Goal: Information Seeking & Learning: Learn about a topic

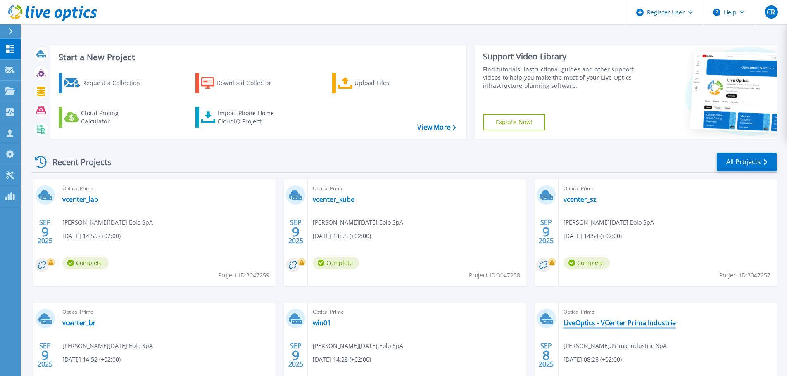
click at [616, 324] on link "LiveOptics - VCenter Prima Industrie" at bounding box center [620, 323] width 112 height 8
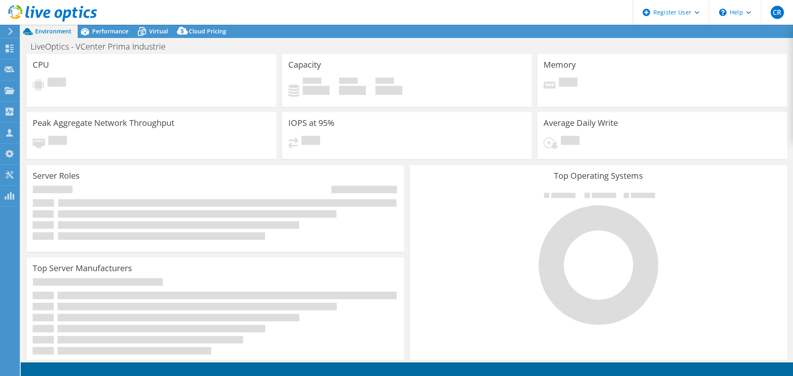
select select "USD"
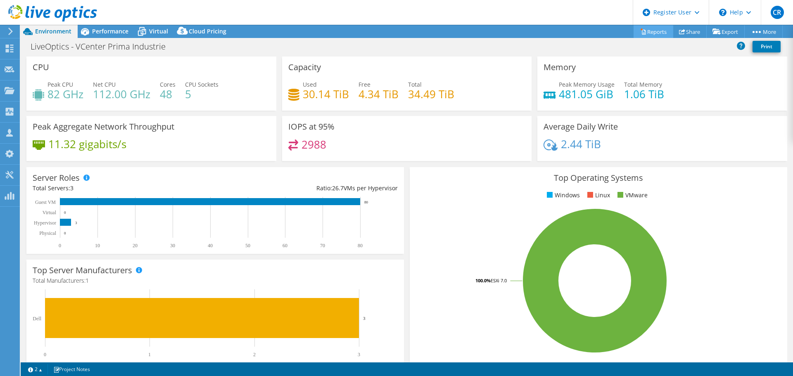
click at [652, 32] on link "Reports" at bounding box center [654, 31] width 40 height 13
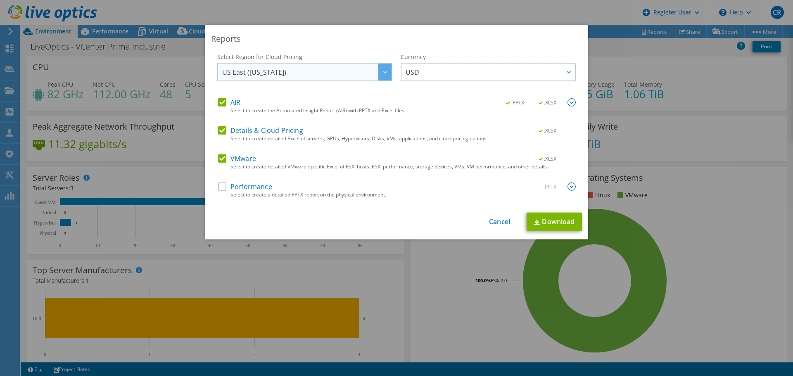
click at [386, 71] on div at bounding box center [385, 72] width 13 height 17
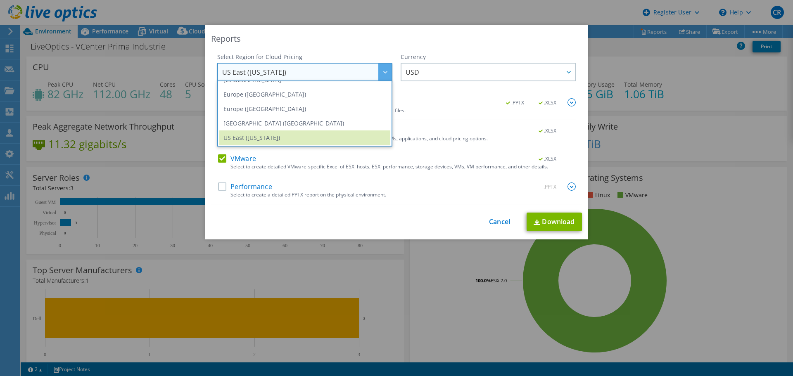
scroll to position [91, 0]
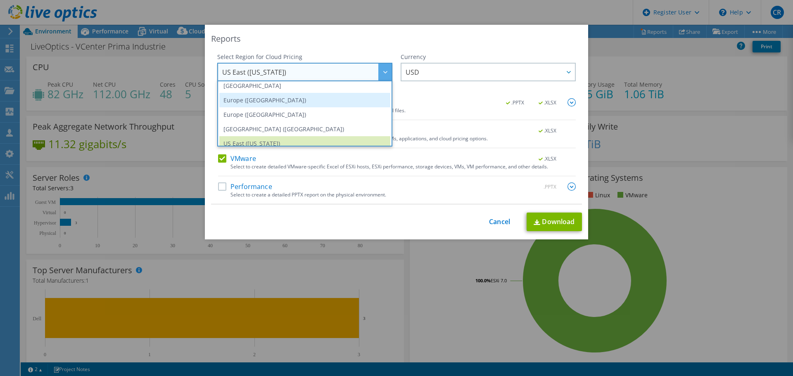
click at [243, 102] on li "Europe (Frankfurt)" at bounding box center [304, 100] width 171 height 14
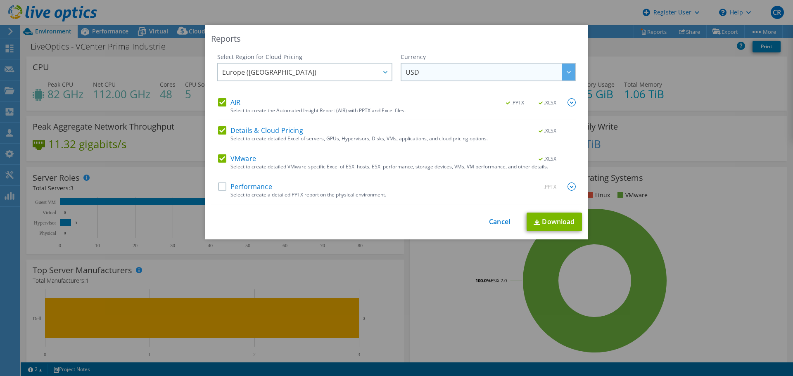
click at [503, 75] on span "USD" at bounding box center [490, 72] width 169 height 17
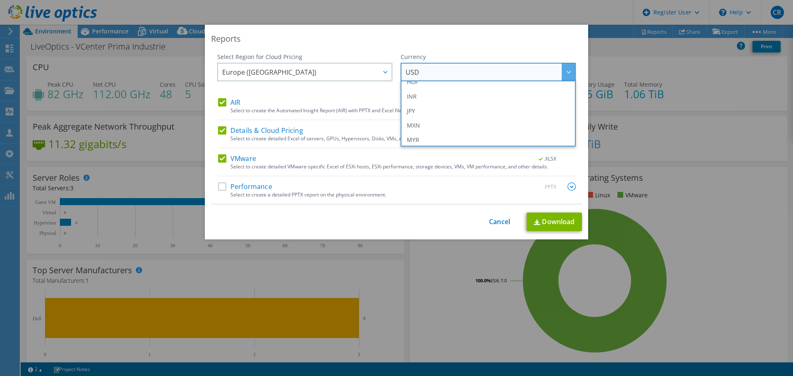
scroll to position [207, 0]
click at [221, 133] on label "Details & Cloud Pricing" at bounding box center [260, 130] width 85 height 8
click at [0, 0] on input "Details & Cloud Pricing" at bounding box center [0, 0] width 0 height 0
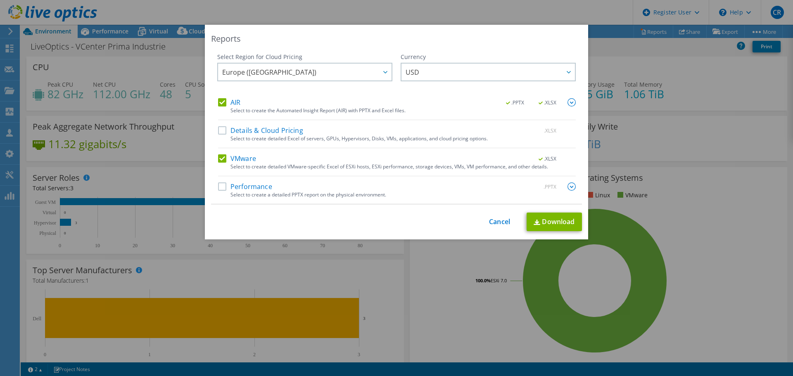
click at [222, 107] on div "AIR .PPTX .XLSX" at bounding box center [397, 103] width 358 height 10
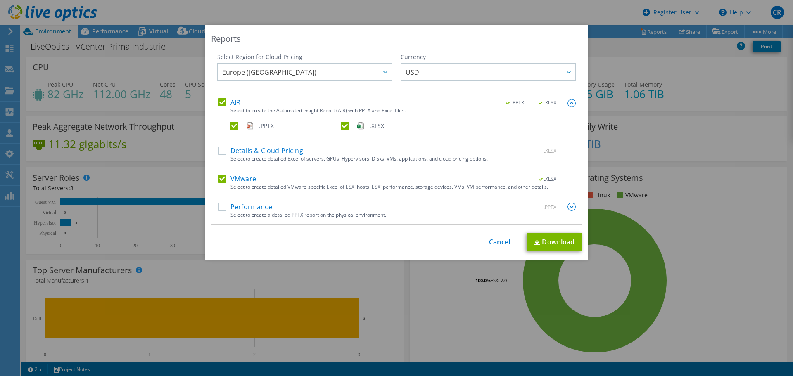
click at [219, 101] on label "AIR" at bounding box center [229, 102] width 22 height 8
click at [0, 0] on input "AIR" at bounding box center [0, 0] width 0 height 0
click at [219, 101] on label "AIR" at bounding box center [229, 102] width 22 height 8
click at [0, 0] on input "AIR" at bounding box center [0, 0] width 0 height 0
click at [549, 242] on link "Download" at bounding box center [554, 242] width 55 height 19
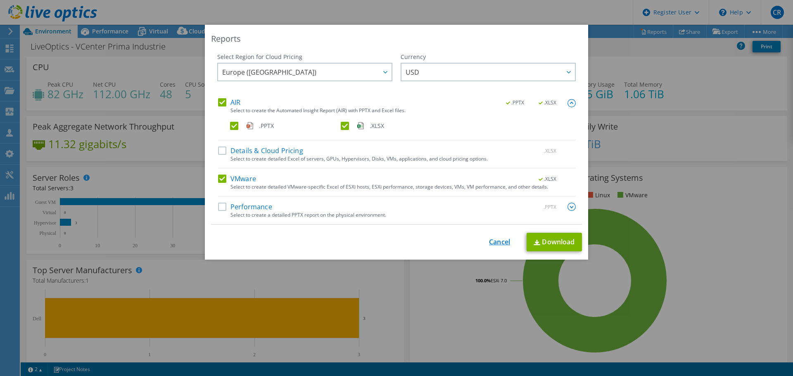
click at [497, 244] on link "Cancel" at bounding box center [499, 242] width 21 height 8
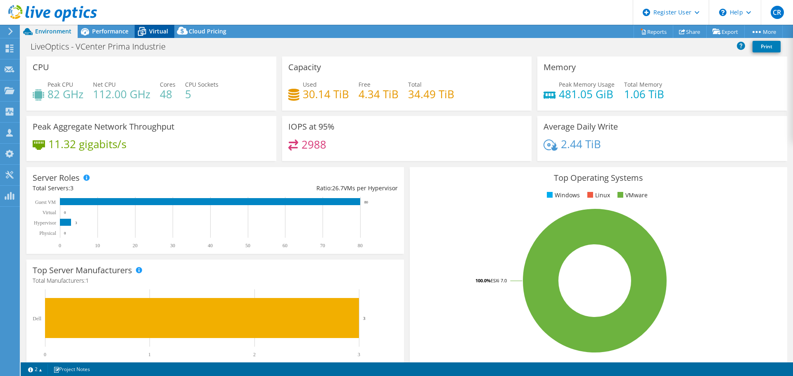
click at [155, 31] on span "Virtual" at bounding box center [158, 31] width 19 height 8
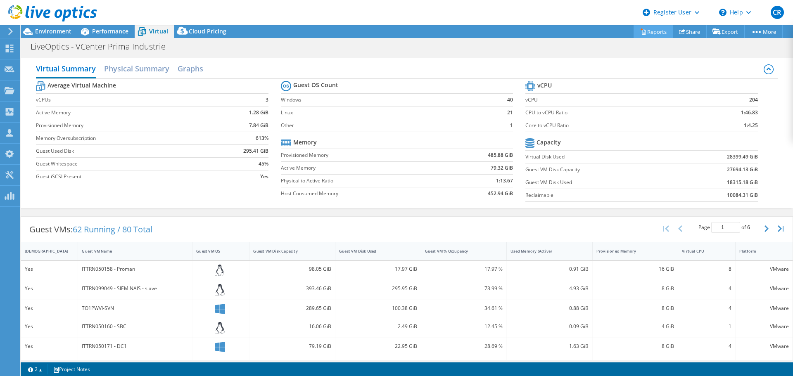
click at [648, 33] on link "Reports" at bounding box center [654, 31] width 40 height 13
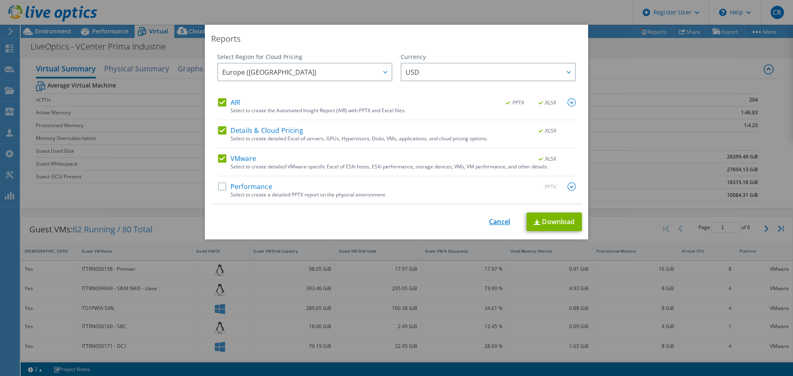
click at [495, 222] on link "Cancel" at bounding box center [499, 222] width 21 height 8
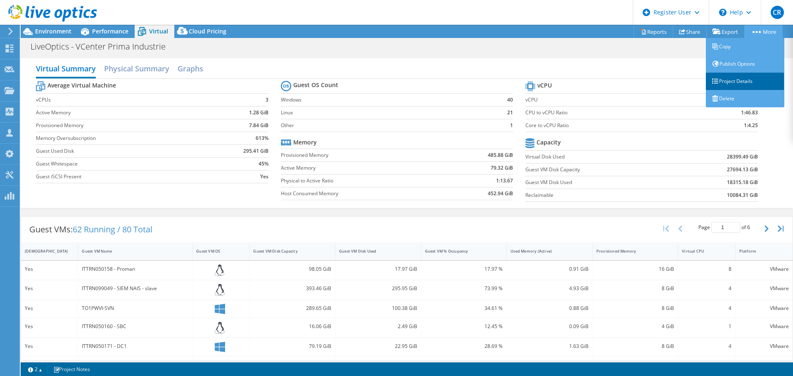
click at [742, 81] on link "Project Details" at bounding box center [745, 81] width 79 height 17
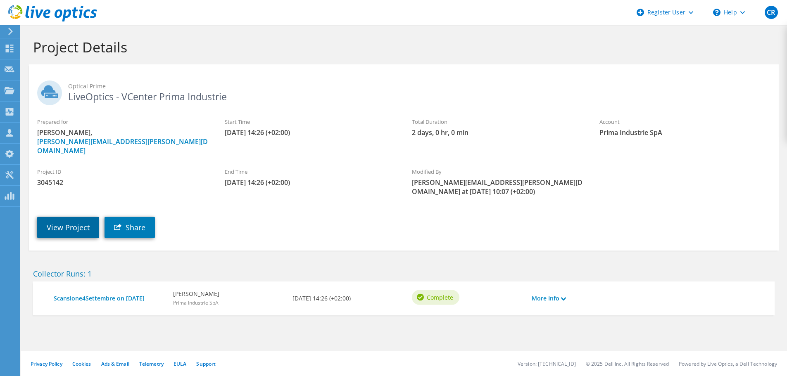
click at [71, 217] on link "View Project" at bounding box center [68, 227] width 62 height 21
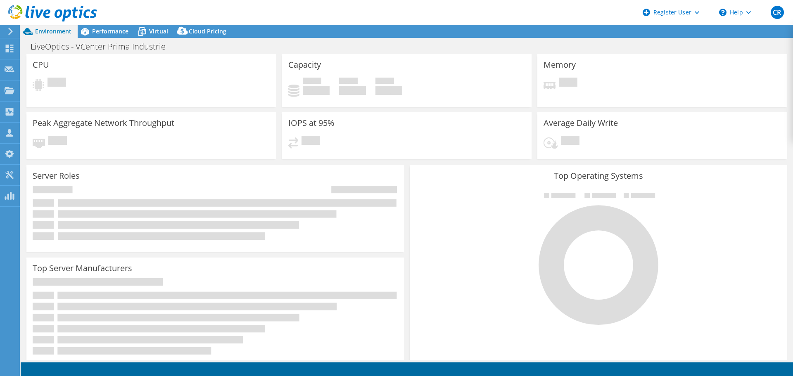
select select "EUFrankfurt"
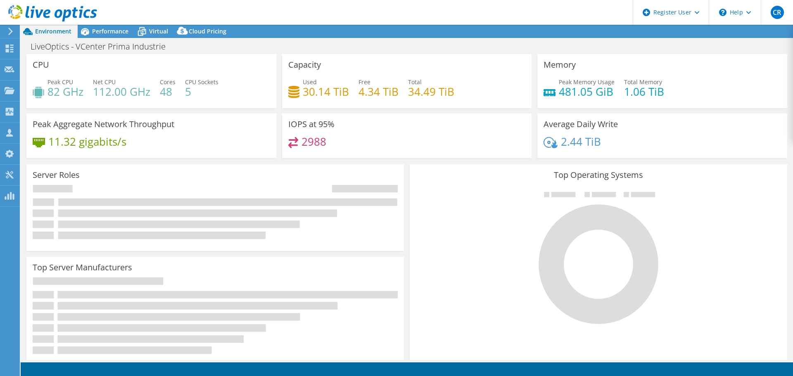
select select "EUFrankfurt"
select select "USD"
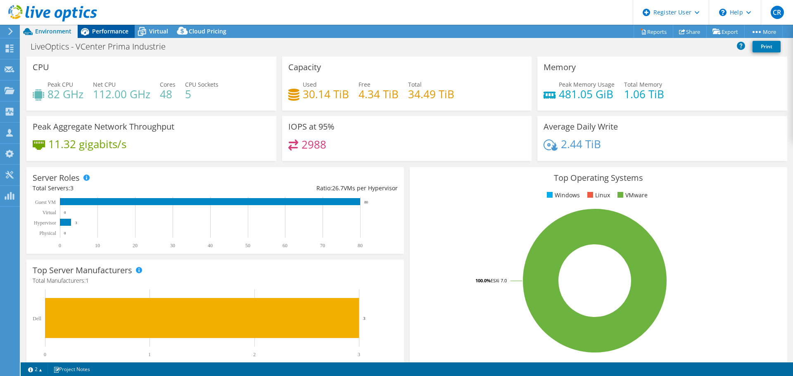
click at [110, 29] on span "Performance" at bounding box center [110, 31] width 36 height 8
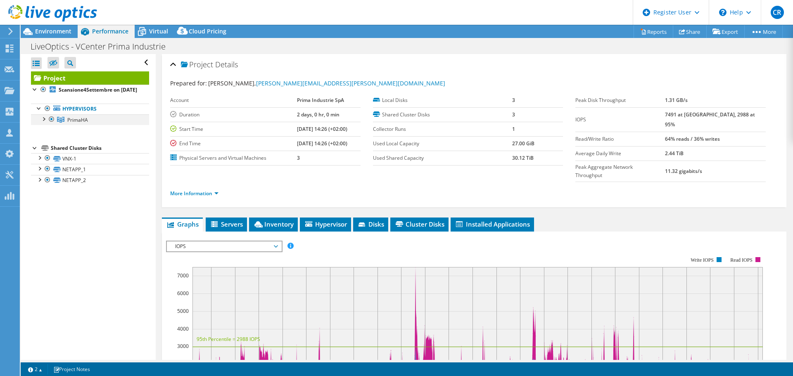
click at [44, 123] on div at bounding box center [43, 118] width 8 height 8
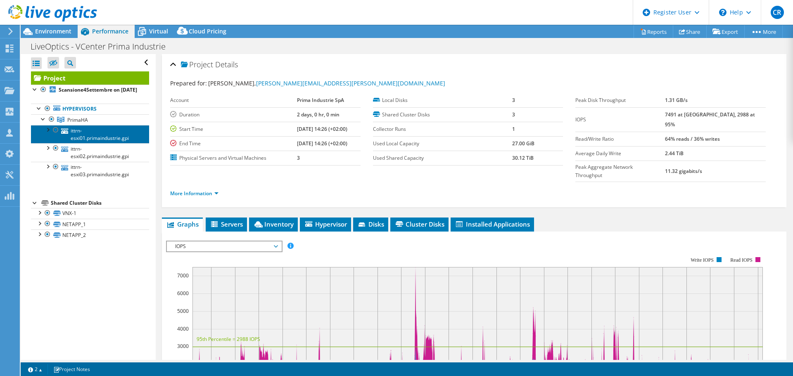
click at [91, 143] on link "ittrn-esxi01.primaindustrie.gpi" at bounding box center [90, 134] width 118 height 18
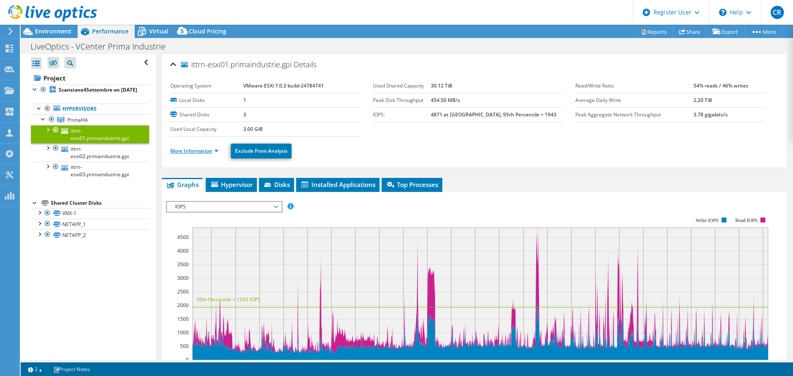
click at [216, 150] on link "More Information" at bounding box center [194, 151] width 48 height 7
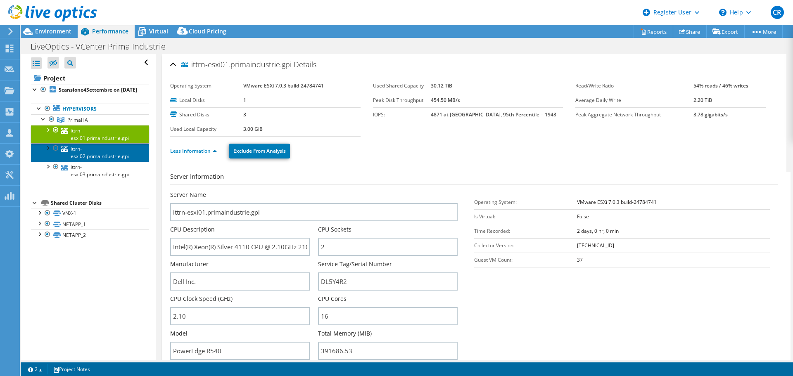
click at [92, 160] on link "ittrn-esxi02.primaindustrie.gpi" at bounding box center [90, 152] width 118 height 18
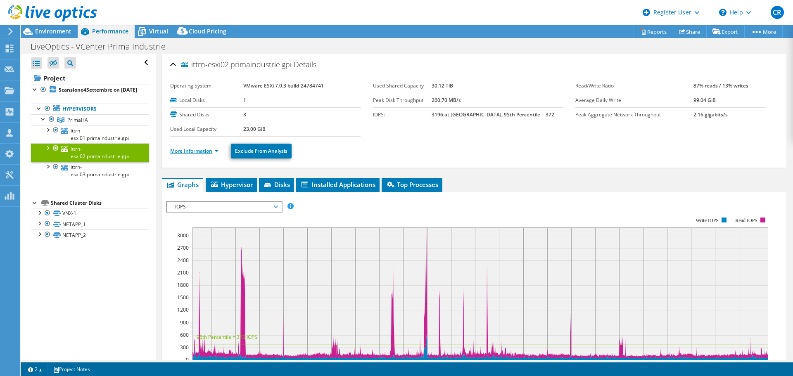
click at [217, 150] on link "More Information" at bounding box center [194, 151] width 48 height 7
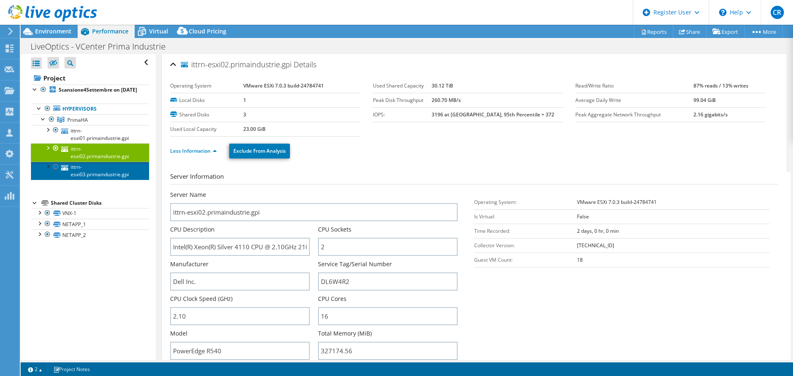
click at [98, 179] on link "ittrn-esxi03.primaindustrie.gpi" at bounding box center [90, 171] width 118 height 18
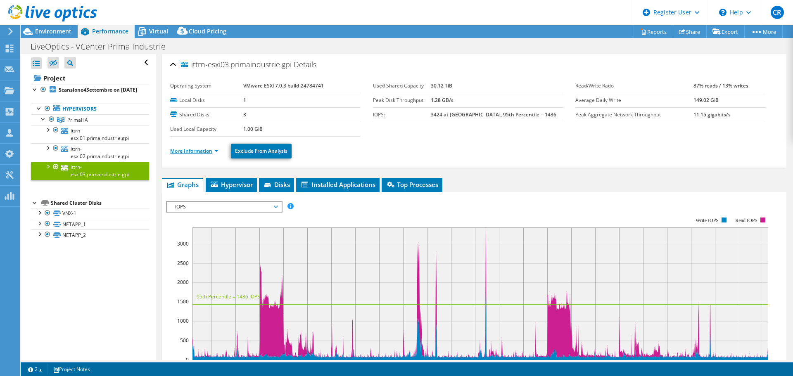
click at [217, 151] on link "More Information" at bounding box center [194, 151] width 48 height 7
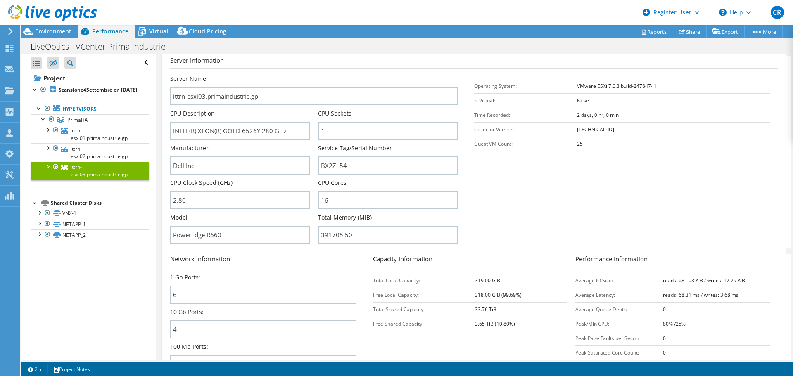
scroll to position [124, 0]
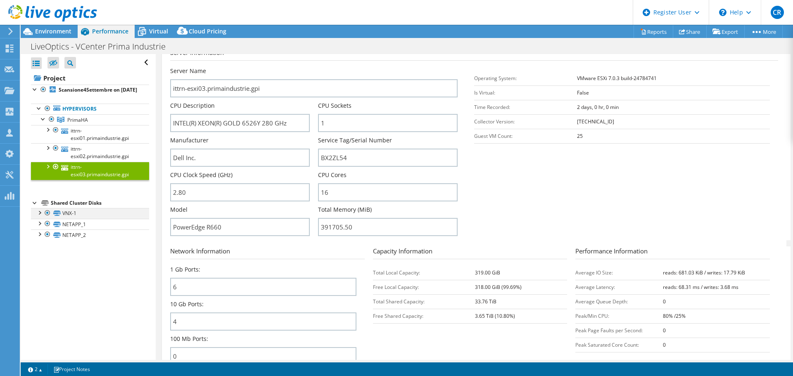
click at [39, 217] on div at bounding box center [39, 212] width 8 height 8
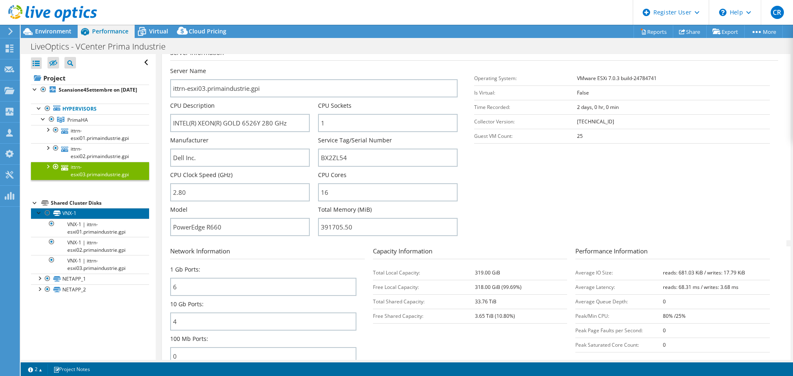
click at [107, 219] on link "VNX-1" at bounding box center [90, 213] width 118 height 11
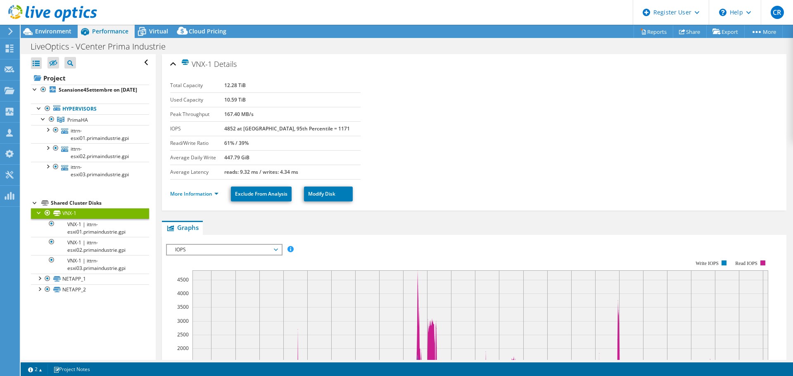
scroll to position [0, 0]
click at [71, 285] on link "NETAPP_1" at bounding box center [90, 279] width 118 height 11
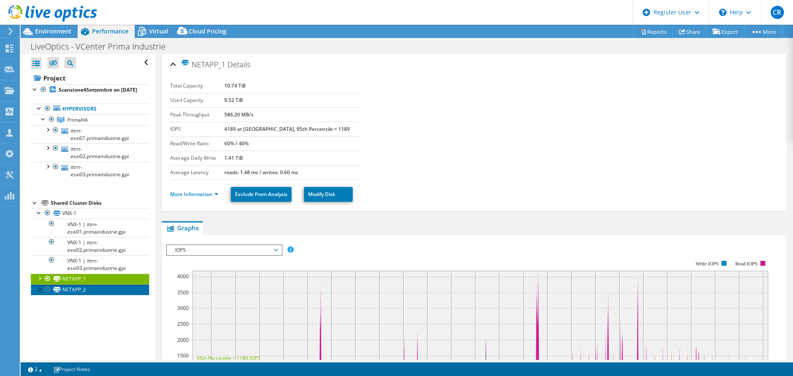
click at [76, 295] on link "NETAPP_2" at bounding box center [90, 290] width 118 height 11
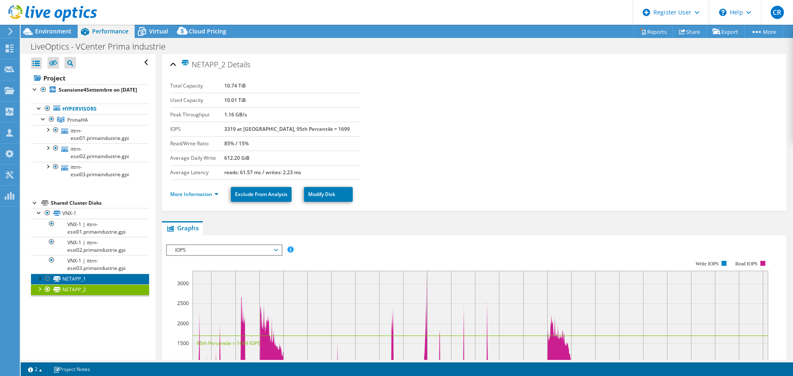
click at [77, 283] on link "NETAPP_1" at bounding box center [90, 279] width 118 height 11
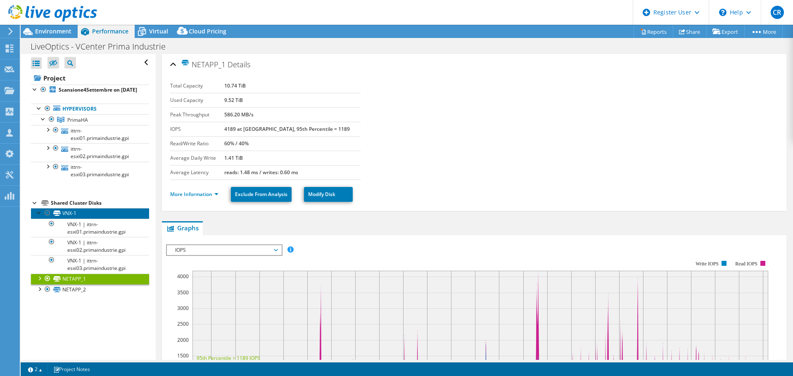
click at [76, 219] on link "VNX-1" at bounding box center [90, 213] width 118 height 11
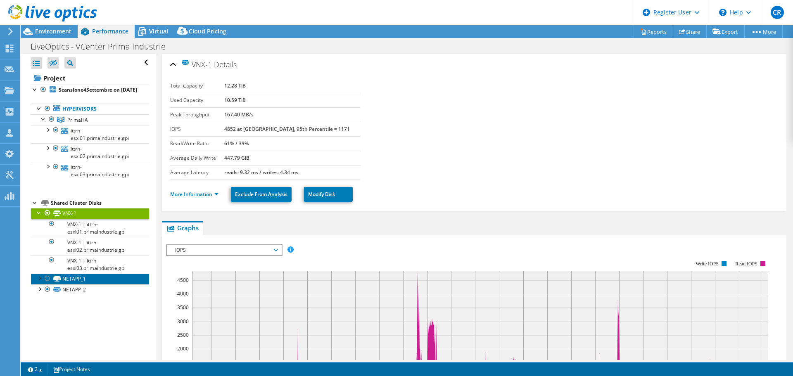
click at [69, 285] on link "NETAPP_1" at bounding box center [90, 279] width 118 height 11
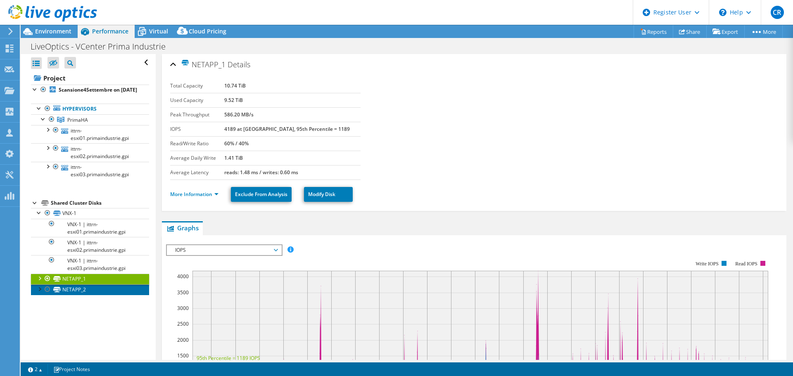
click at [70, 295] on link "NETAPP_2" at bounding box center [90, 290] width 118 height 11
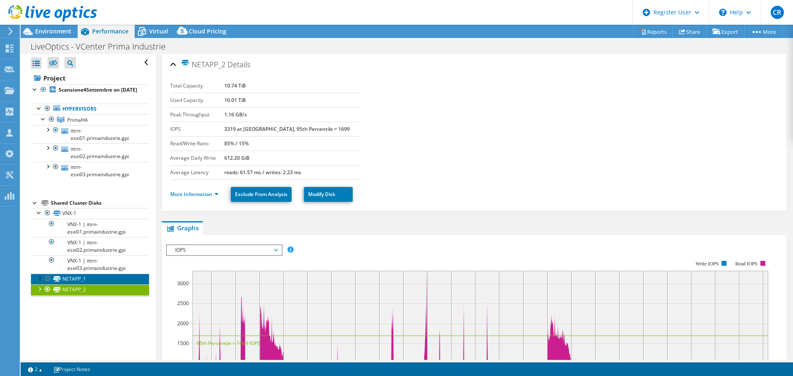
click at [83, 285] on link "NETAPP_1" at bounding box center [90, 279] width 118 height 11
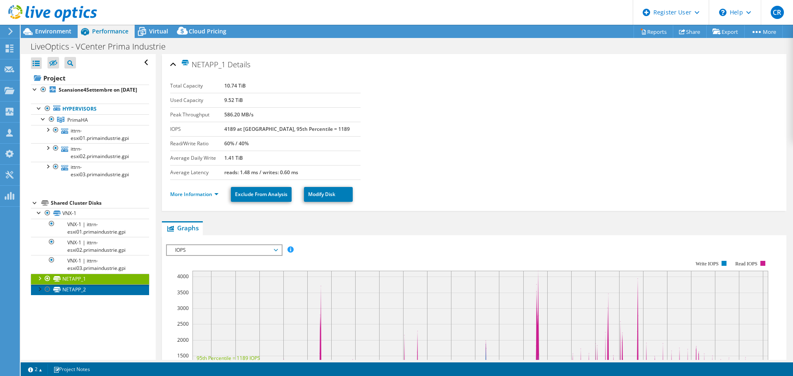
click at [80, 295] on link "NETAPP_2" at bounding box center [90, 290] width 118 height 11
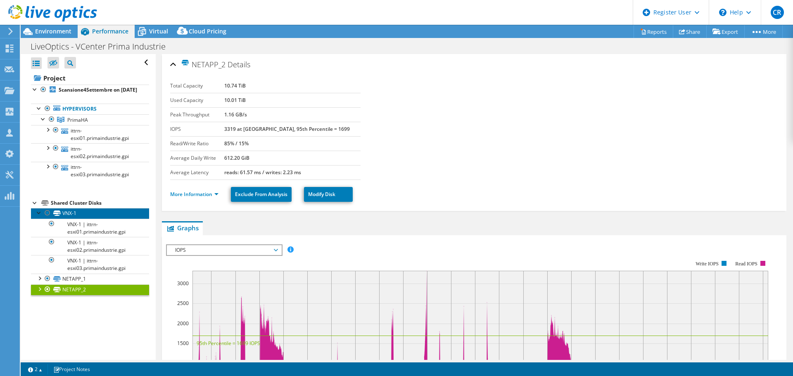
click at [85, 219] on link "VNX-1" at bounding box center [90, 213] width 118 height 11
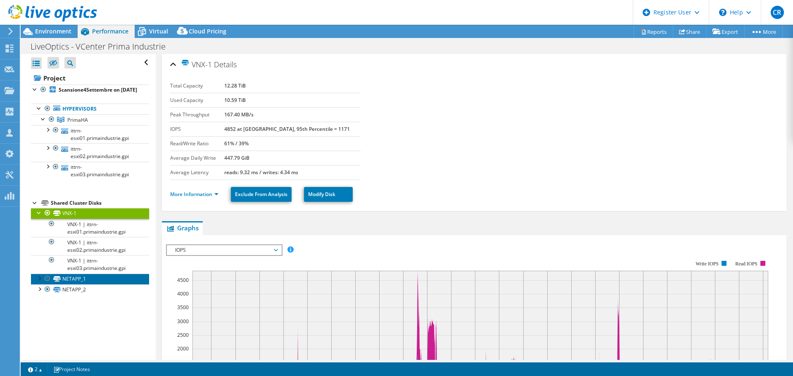
click at [74, 285] on link "NETAPP_1" at bounding box center [90, 279] width 118 height 11
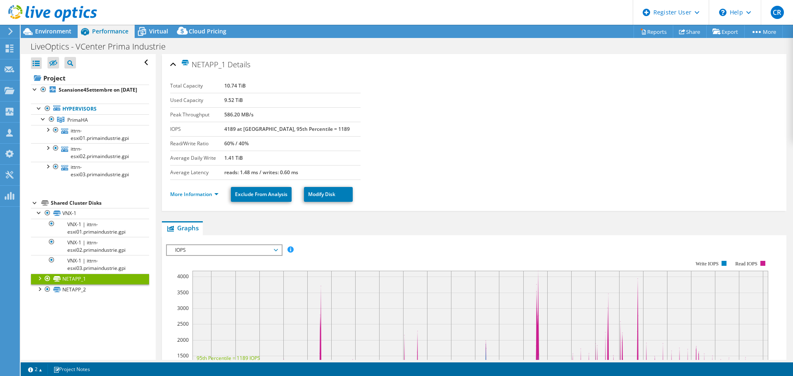
click at [276, 250] on span "IOPS" at bounding box center [224, 250] width 106 height 10
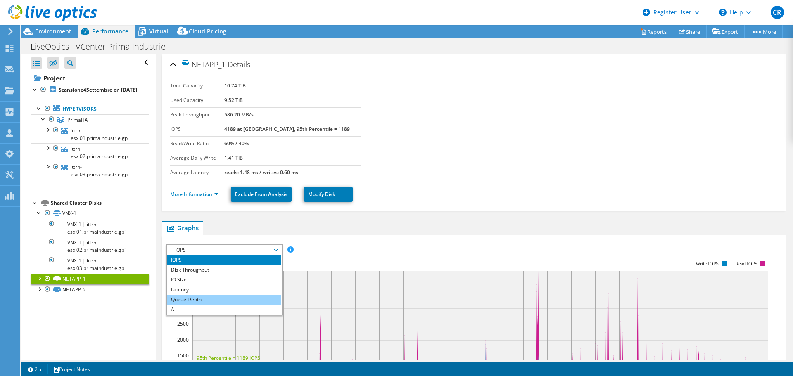
click at [204, 300] on li "Queue Depth" at bounding box center [224, 300] width 114 height 10
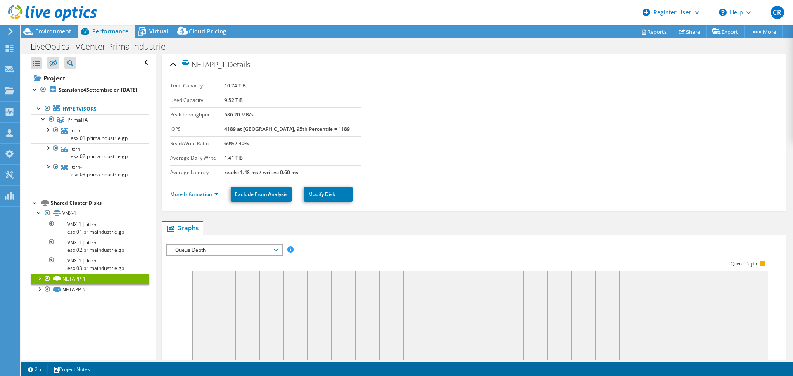
click at [277, 251] on span "Queue Depth" at bounding box center [224, 250] width 106 height 10
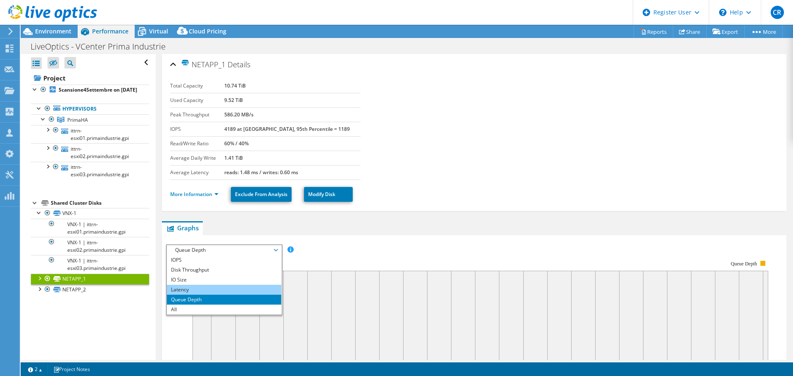
click at [238, 292] on li "Latency" at bounding box center [224, 290] width 114 height 10
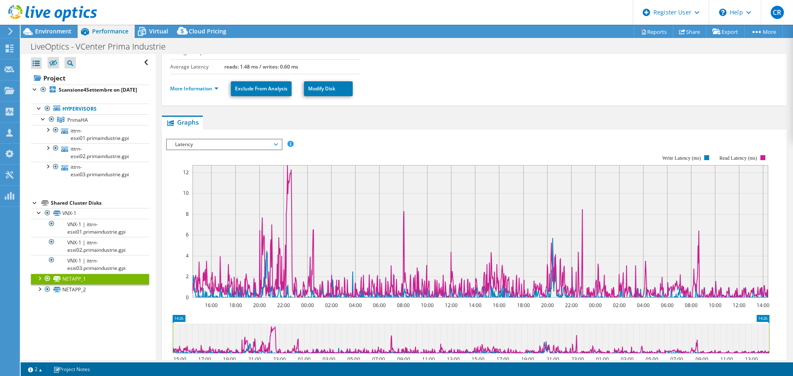
scroll to position [124, 0]
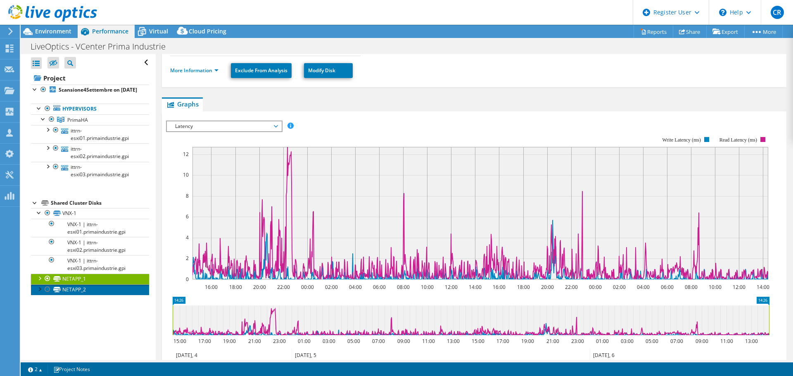
click at [79, 295] on link "NETAPP_2" at bounding box center [90, 290] width 118 height 11
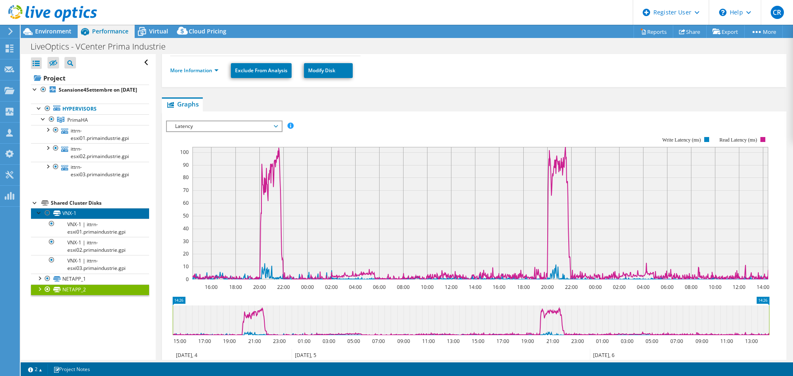
click at [80, 219] on link "VNX-1" at bounding box center [90, 213] width 118 height 11
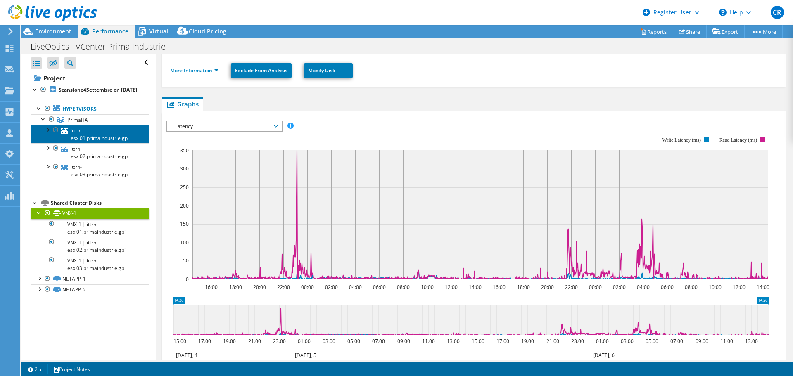
click at [83, 141] on link "ittrn-esxi01.primaindustrie.gpi" at bounding box center [90, 134] width 118 height 18
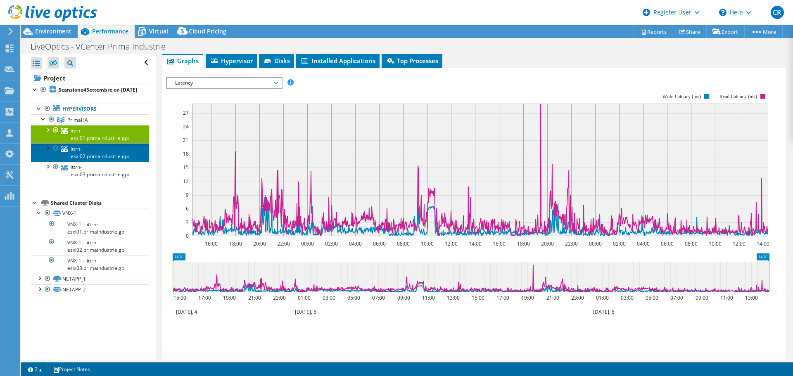
click at [86, 161] on link "ittrn-esxi02.primaindustrie.gpi" at bounding box center [90, 152] width 118 height 18
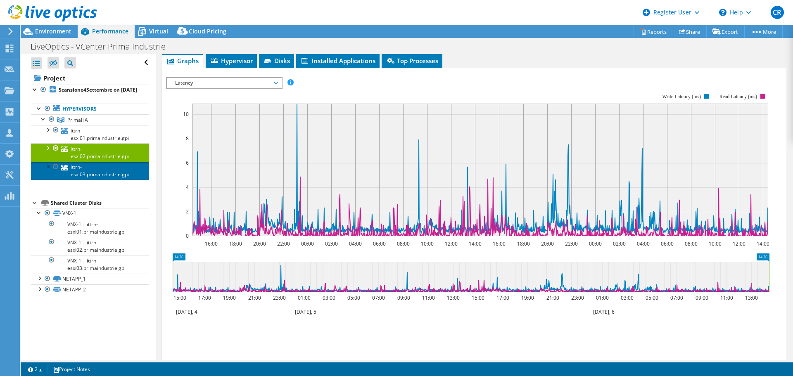
click at [83, 176] on link "ittrn-esxi03.primaindustrie.gpi" at bounding box center [90, 171] width 118 height 18
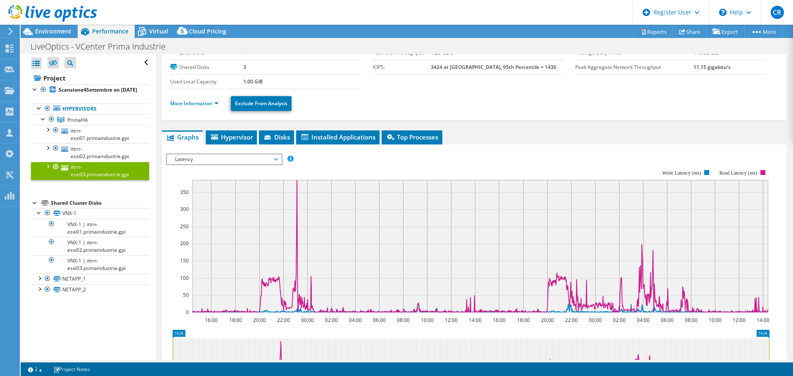
scroll to position [0, 0]
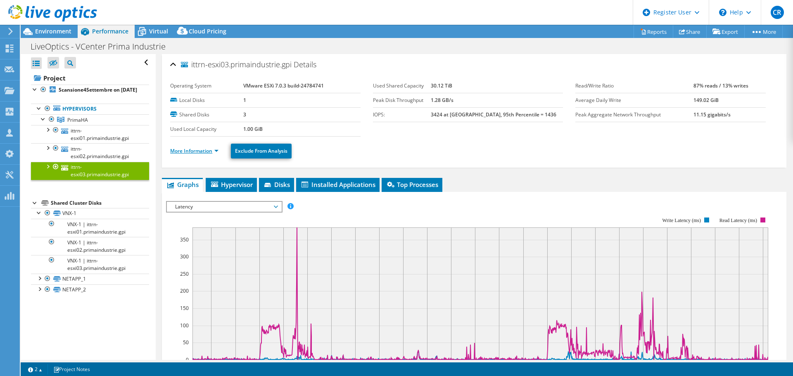
click at [218, 151] on link "More Information" at bounding box center [194, 151] width 48 height 7
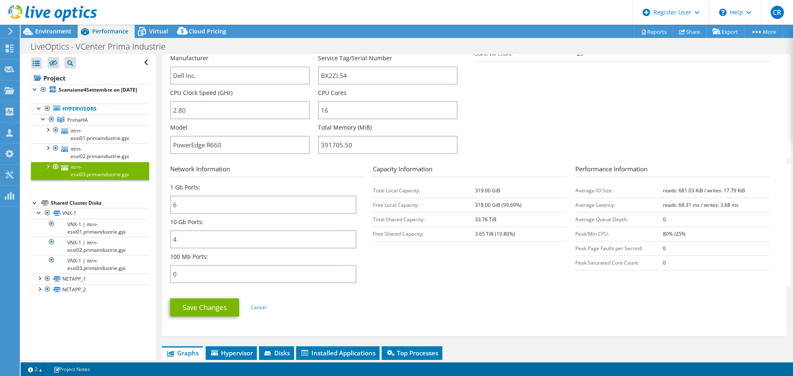
scroll to position [207, 0]
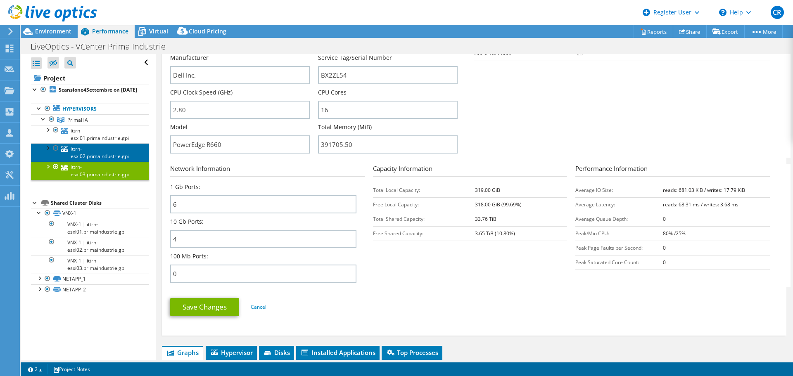
click at [103, 161] on link "ittrn-esxi02.primaindustrie.gpi" at bounding box center [90, 152] width 118 height 18
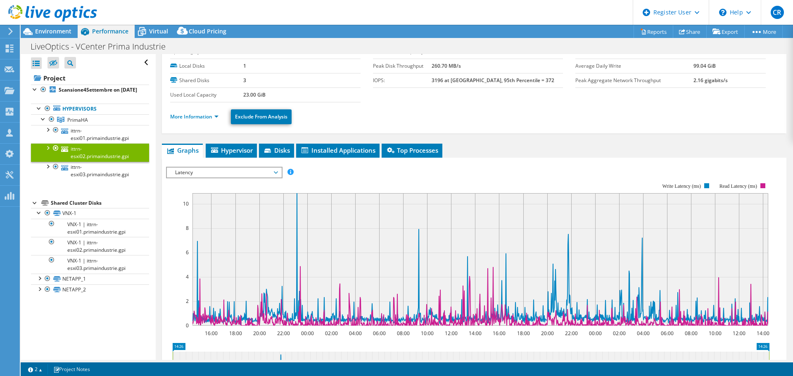
scroll to position [0, 0]
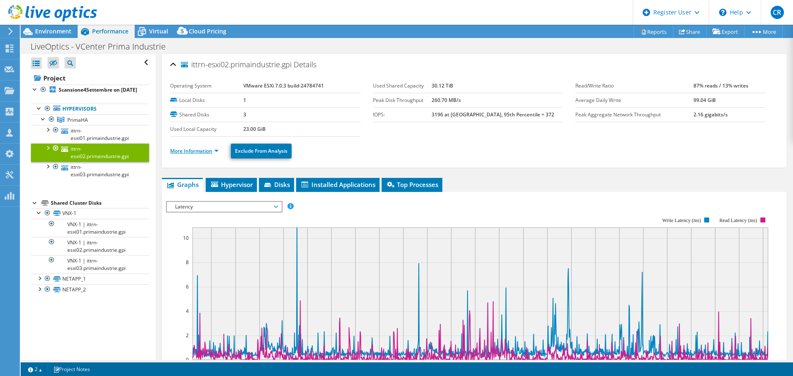
click at [218, 151] on link "More Information" at bounding box center [194, 151] width 48 height 7
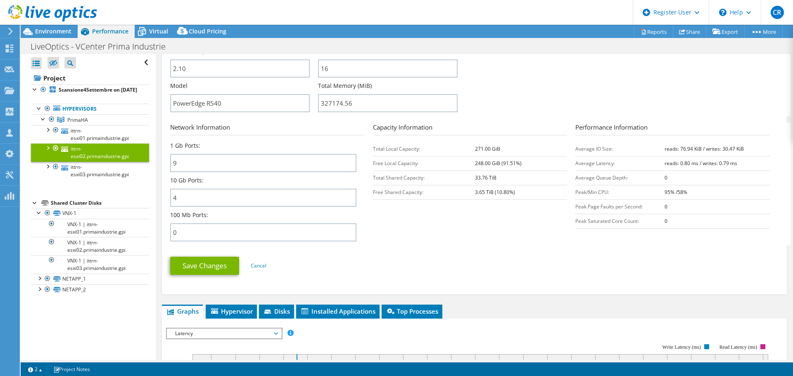
scroll to position [207, 0]
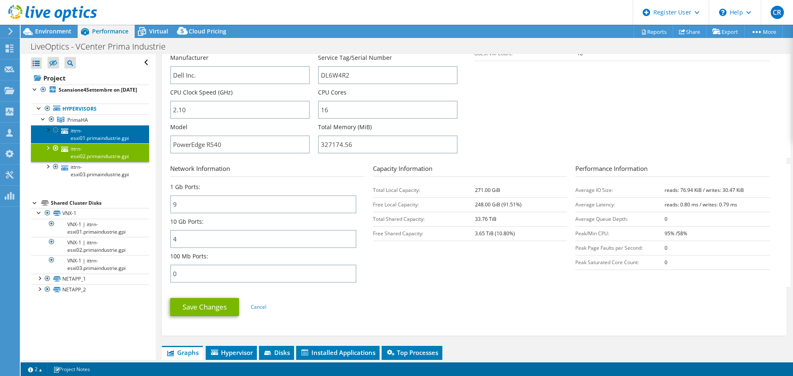
click at [100, 143] on link "ittrn-esxi01.primaindustrie.gpi" at bounding box center [90, 134] width 118 height 18
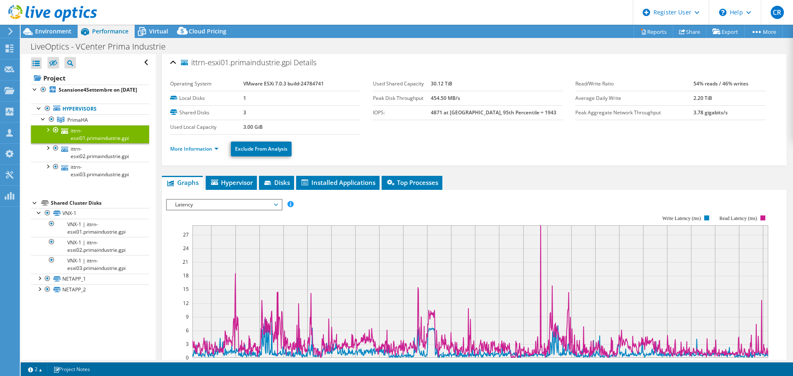
scroll to position [0, 0]
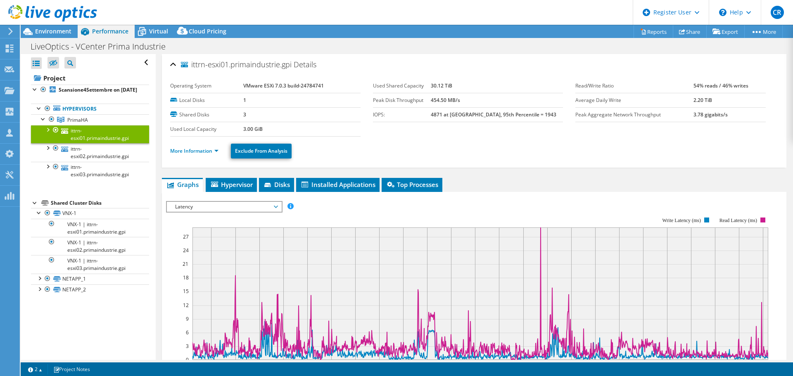
click at [276, 205] on span "Latency" at bounding box center [224, 207] width 106 height 10
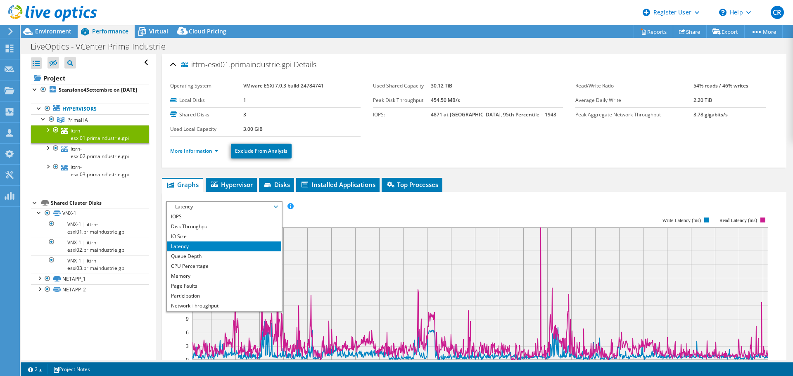
click at [276, 205] on span "Latency" at bounding box center [224, 207] width 106 height 10
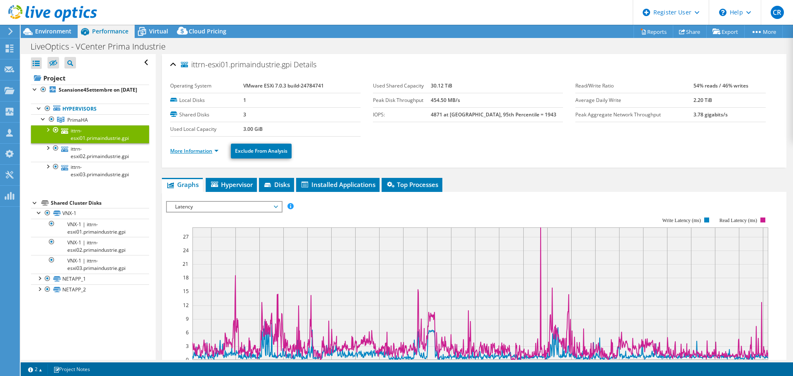
click at [214, 151] on link "More Information" at bounding box center [194, 151] width 48 height 7
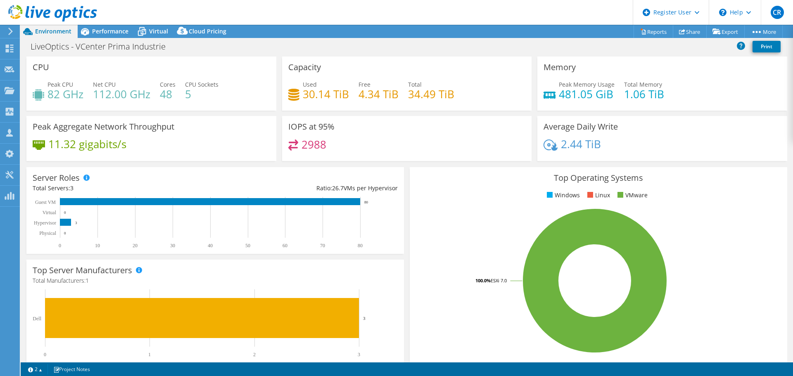
select select "EUFrankfurt"
select select "USD"
